Goal: Find specific page/section: Find specific page/section

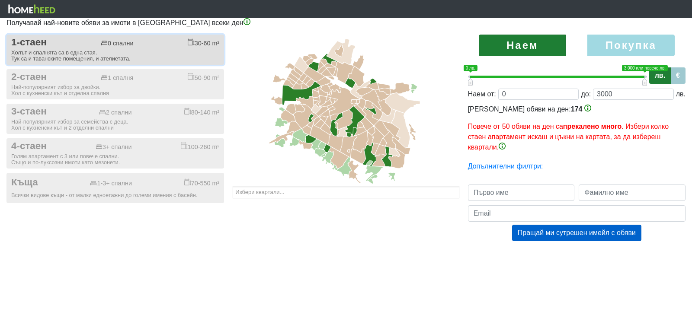
click at [28, 40] on span "1-стаен" at bounding box center [28, 43] width 35 height 12
checkbox input "true"
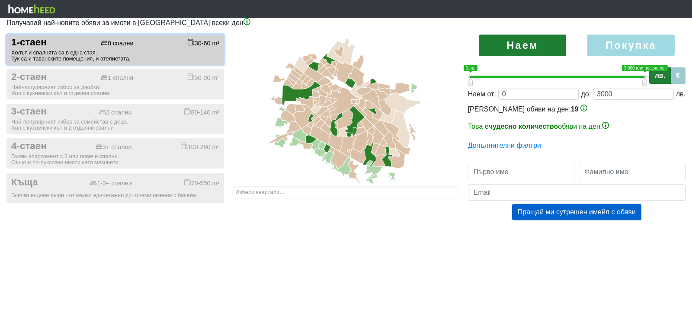
click at [513, 38] on label "Наем" at bounding box center [522, 46] width 87 height 22
click at [335, 127] on icon at bounding box center [337, 124] width 13 height 23
click at [605, 234] on div "Наем [GEOGRAPHIC_DATA] 0 1 0 лв. 3 000 или повече лв. 0 лв. — 3 000 или повече …" at bounding box center [577, 136] width 231 height 203
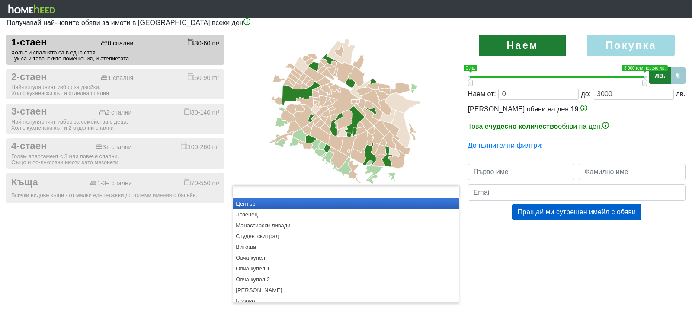
click at [398, 193] on ul at bounding box center [346, 192] width 226 height 13
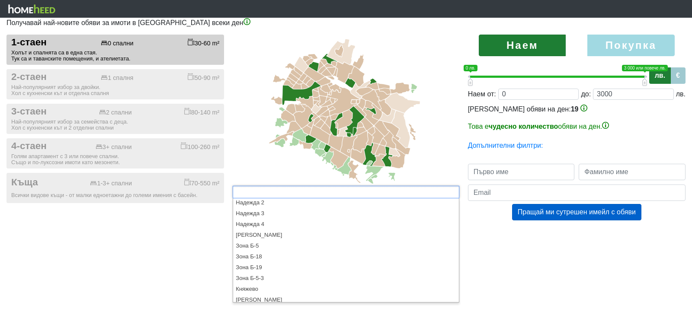
scroll to position [443, 0]
